Goal: Task Accomplishment & Management: Complete application form

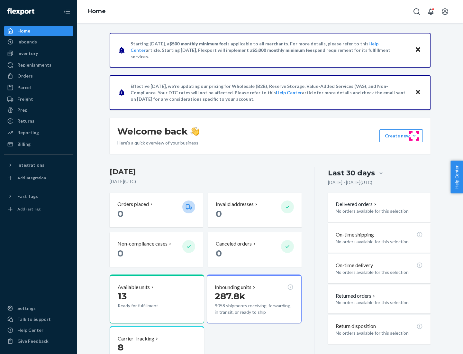
click at [414, 136] on button "Create new Create new inbound Create new order Create new product" at bounding box center [400, 135] width 43 height 13
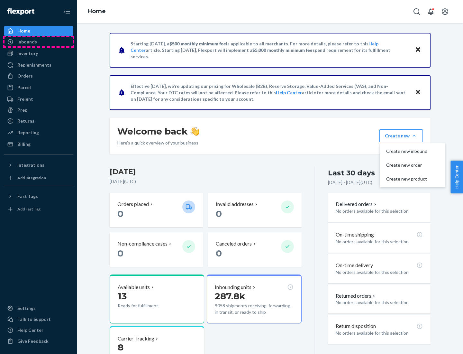
click at [39, 42] on div "Inbounds" at bounding box center [39, 41] width 68 height 9
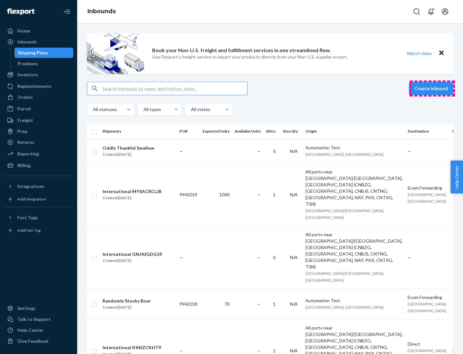
click at [432, 88] on button "Create inbound" at bounding box center [431, 88] width 44 height 13
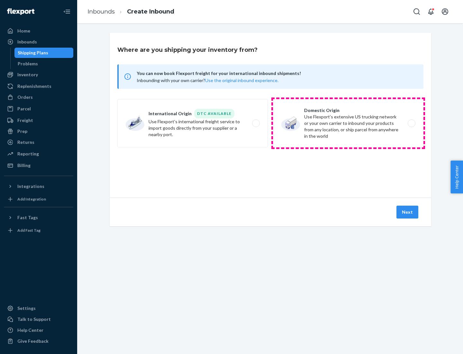
click at [348, 123] on label "Domestic Origin Use Flexport’s extensive US trucking network or your own carrie…" at bounding box center [348, 123] width 150 height 48
click at [411, 123] on input "Domestic Origin Use Flexport’s extensive US trucking network or your own carrie…" at bounding box center [413, 123] width 4 height 4
radio input "true"
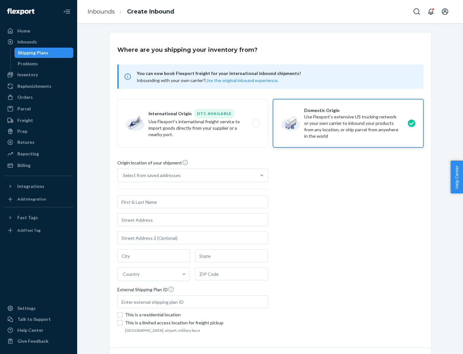
click at [150, 175] on div "Select from saved addresses" at bounding box center [152, 175] width 58 height 6
click at [123, 175] on input "Select from saved addresses" at bounding box center [123, 175] width 1 height 6
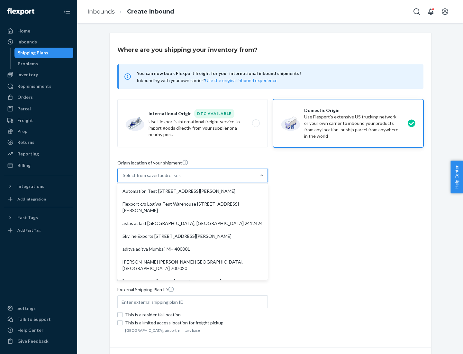
scroll to position [3, 0]
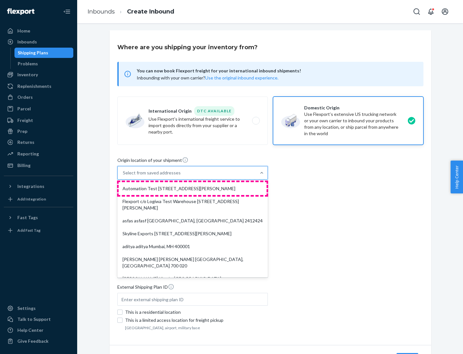
click at [193, 188] on div "Automation Test [STREET_ADDRESS][PERSON_NAME]" at bounding box center [193, 188] width 148 height 13
click at [123, 176] on input "option Automation Test [STREET_ADDRESS][PERSON_NAME]. 9 results available. Use …" at bounding box center [123, 172] width 1 height 6
type input "Automation Test"
type input "9th Floor"
type input "[GEOGRAPHIC_DATA]"
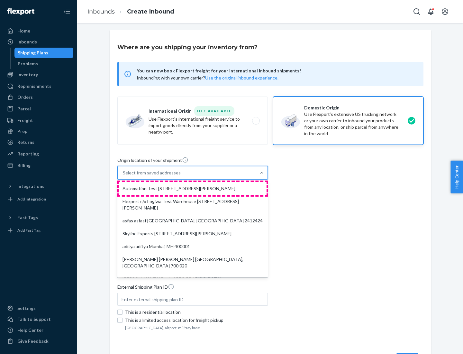
type input "CA"
type input "94104"
type input "[STREET_ADDRESS][PERSON_NAME]"
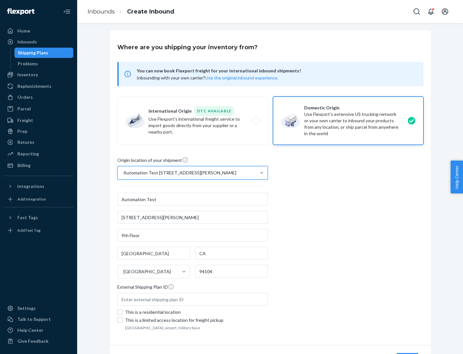
scroll to position [38, 0]
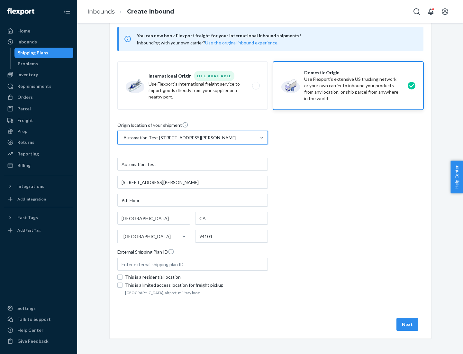
click at [408, 324] on button "Next" at bounding box center [407, 324] width 22 height 13
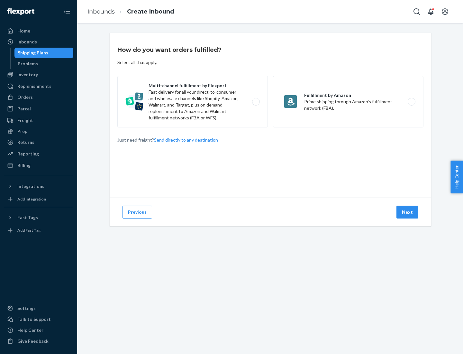
click at [193, 102] on label "Multi-channel fulfillment by Flexport Fast delivery for all your direct-to-cons…" at bounding box center [192, 101] width 150 height 51
click at [256, 102] on input "Multi-channel fulfillment by Flexport Fast delivery for all your direct-to-cons…" at bounding box center [258, 102] width 4 height 4
radio input "true"
click at [408, 212] on button "Next" at bounding box center [407, 211] width 22 height 13
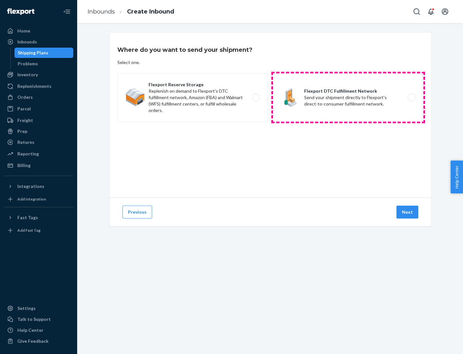
click at [348, 97] on label "Flexport DTC Fulfillment Network Send your shipment directly to Flexport's dire…" at bounding box center [348, 97] width 150 height 48
click at [411, 97] on input "Flexport DTC Fulfillment Network Send your shipment directly to Flexport's dire…" at bounding box center [413, 97] width 4 height 4
radio input "true"
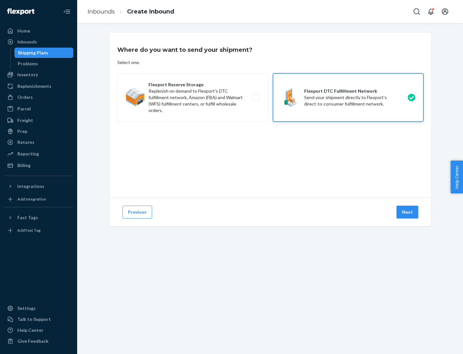
click at [408, 212] on button "Next" at bounding box center [407, 211] width 22 height 13
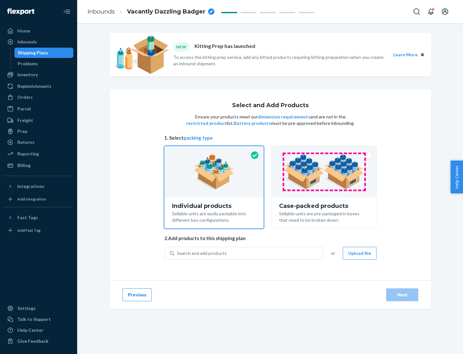
click at [324, 172] on img at bounding box center [324, 171] width 80 height 35
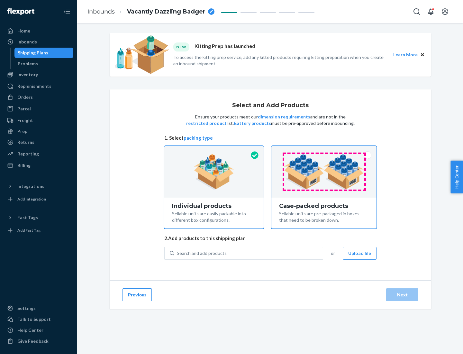
click at [324, 150] on input "Case-packed products Sellable units are pre-packaged in boxes that need to be b…" at bounding box center [324, 148] width 4 height 4
radio input "true"
radio input "false"
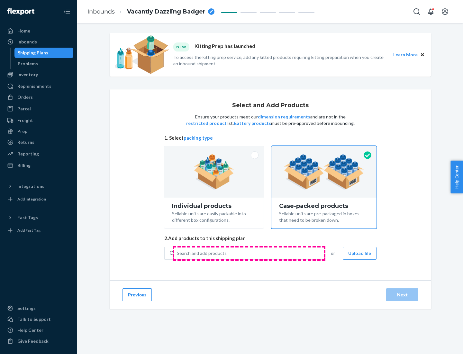
click at [249, 253] on div "Search and add products" at bounding box center [248, 253] width 149 height 12
click at [177, 253] on input "Search and add products" at bounding box center [177, 253] width 1 height 6
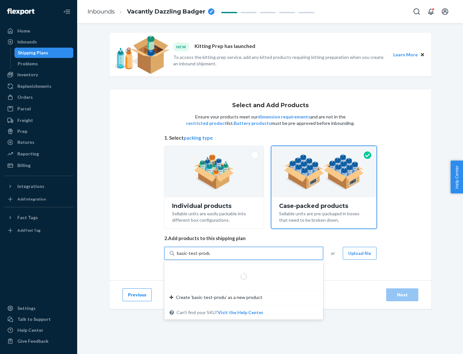
type input "basic-test-product-1"
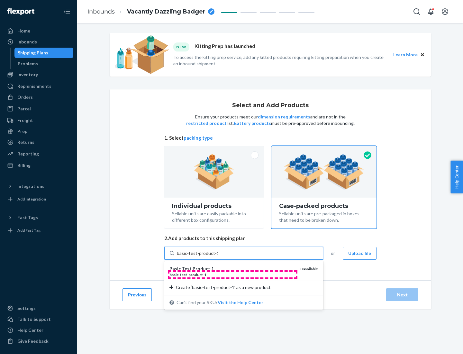
click at [232, 274] on div "basic - test - product - 1" at bounding box center [232, 274] width 126 height 5
click at [218, 256] on input "basic-test-product-1" at bounding box center [197, 253] width 41 height 6
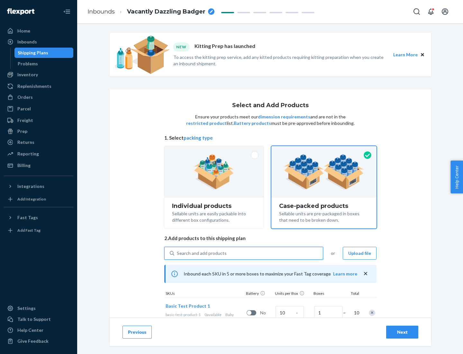
scroll to position [23, 0]
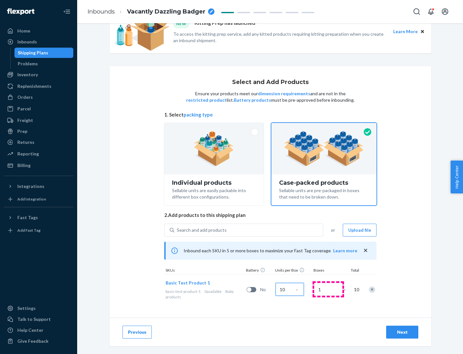
type input "10"
type input "7"
click at [402, 332] on div "Next" at bounding box center [402, 332] width 21 height 6
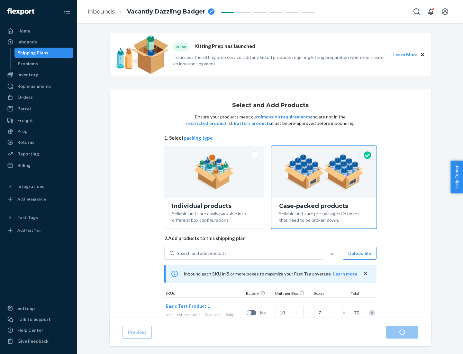
radio input "true"
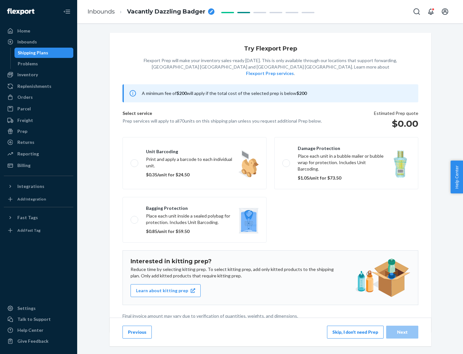
scroll to position [2, 0]
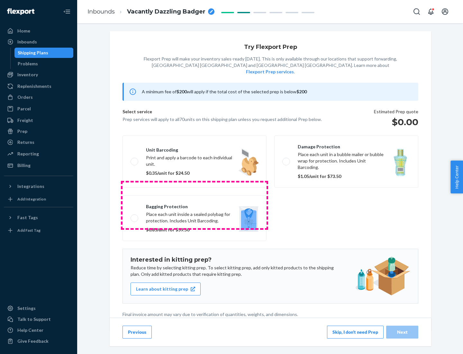
click at [195, 205] on label "Bagging protection Place each unit inside a sealed polybag for protection. Incl…" at bounding box center [194, 218] width 144 height 46
click at [135, 216] on input "Bagging protection Place each unit inside a sealed polybag for protection. Incl…" at bounding box center [133, 218] width 4 height 4
checkbox input "true"
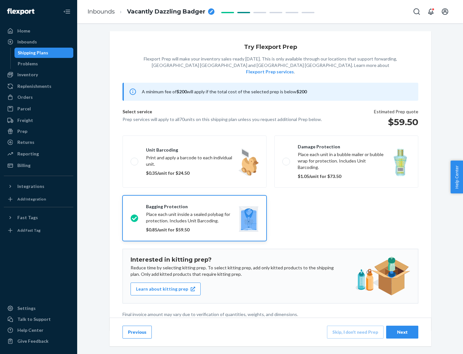
click at [402, 331] on div "Next" at bounding box center [402, 332] width 21 height 6
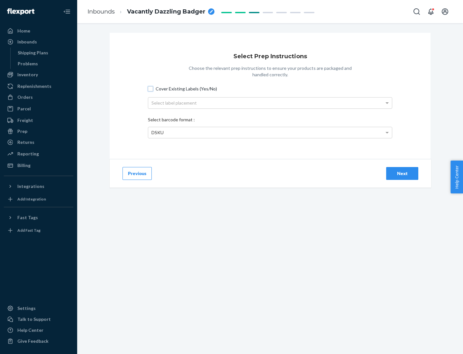
click at [150, 88] on input "Cover Existing Labels (Yes/No)" at bounding box center [150, 88] width 5 height 5
checkbox input "true"
click at [270, 103] on div "Select label placement" at bounding box center [270, 102] width 244 height 11
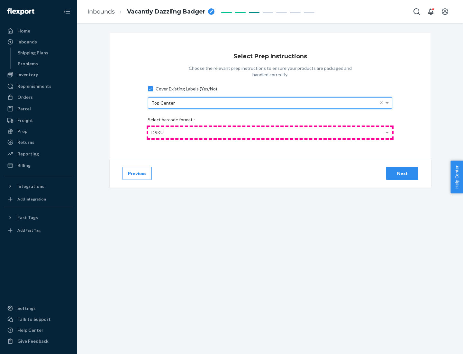
click at [270, 132] on div "DSKU" at bounding box center [270, 132] width 244 height 11
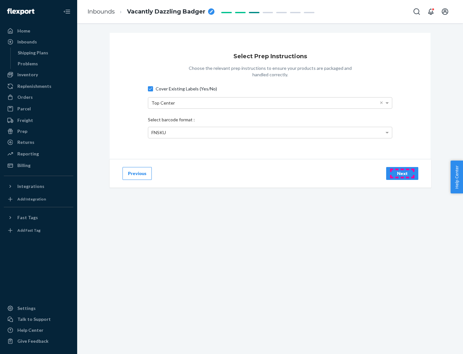
click at [402, 173] on div "Next" at bounding box center [402, 173] width 21 height 6
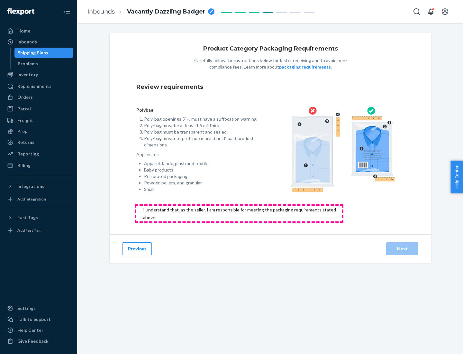
click at [239, 213] on input "checkbox" at bounding box center [243, 213] width 214 height 15
checkbox input "true"
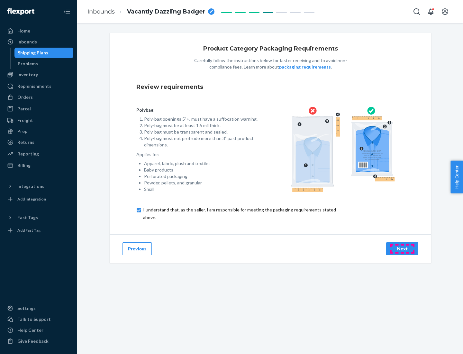
click at [402, 248] on div "Next" at bounding box center [402, 248] width 21 height 6
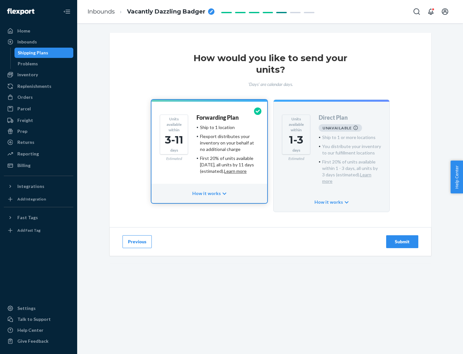
click at [218, 117] on h4 "Forwarding Plan" at bounding box center [217, 117] width 42 height 6
click at [402, 238] on div "Submit" at bounding box center [402, 241] width 21 height 6
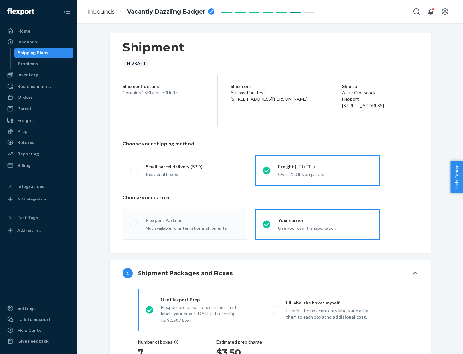
radio input "true"
radio input "false"
radio input "true"
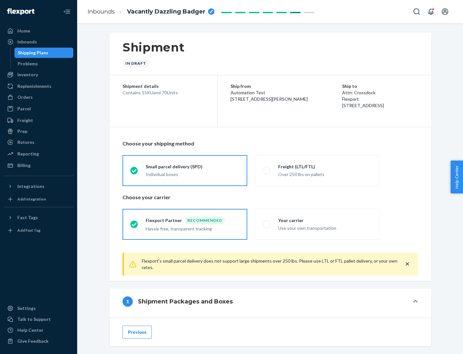
click at [193, 173] on div "Individual boxes" at bounding box center [193, 174] width 94 height 6
click at [134, 172] on input "Small parcel delivery (SPD) Individual boxes" at bounding box center [132, 170] width 4 height 4
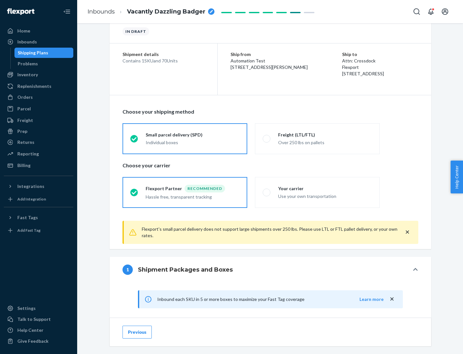
click at [325, 188] on div "Your carrier" at bounding box center [325, 188] width 94 height 6
click at [267, 190] on input "Your carrier Use your own transportation" at bounding box center [265, 192] width 4 height 4
radio input "true"
radio input "false"
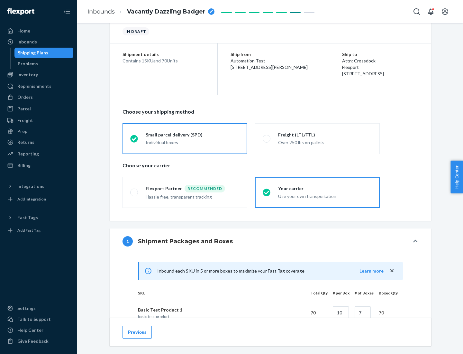
scroll to position [156, 0]
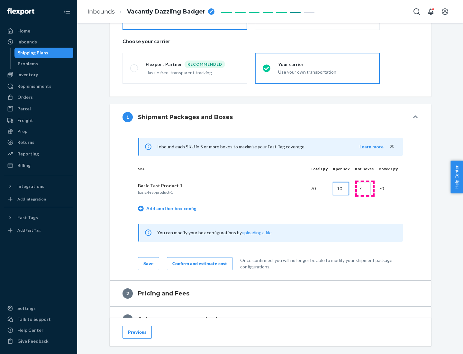
type input "10"
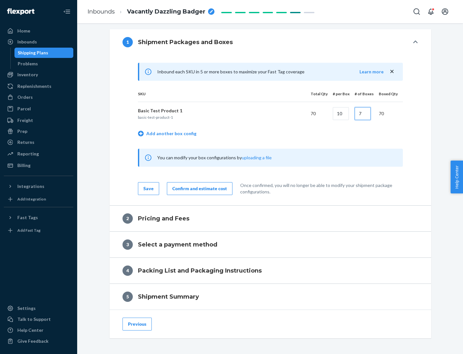
type input "7"
click at [198, 188] on div "Confirm and estimate cost" at bounding box center [199, 188] width 55 height 6
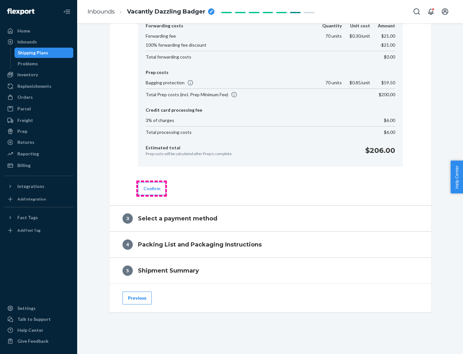
click at [151, 188] on button "Confirm" at bounding box center [152, 188] width 28 height 13
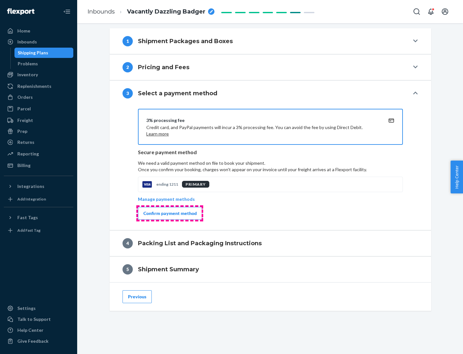
click at [169, 213] on div "Confirm payment method" at bounding box center [169, 213] width 53 height 6
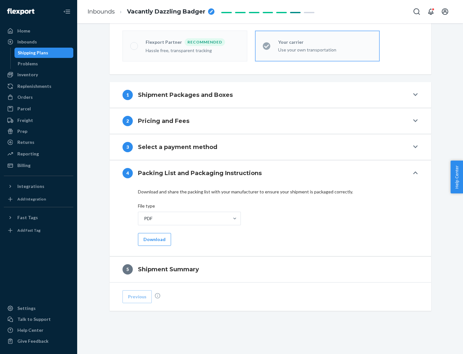
scroll to position [178, 0]
click at [154, 239] on button "Download" at bounding box center [154, 239] width 33 height 13
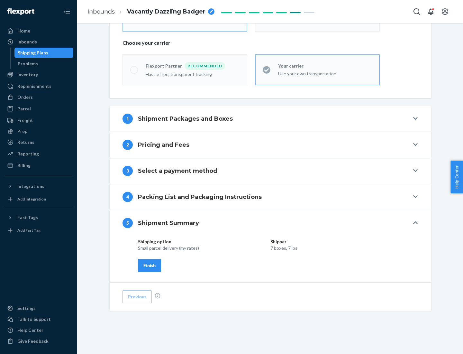
scroll to position [154, 0]
